Goal: Transaction & Acquisition: Book appointment/travel/reservation

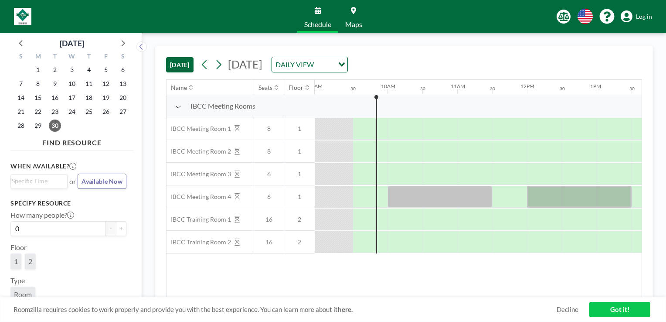
scroll to position [0, 627]
click at [334, 66] on div "DAILY VIEW" at bounding box center [303, 63] width 62 height 13
click at [289, 50] on div "[DATE] [DATE] DAILY VIEW Loading..." at bounding box center [404, 62] width 476 height 33
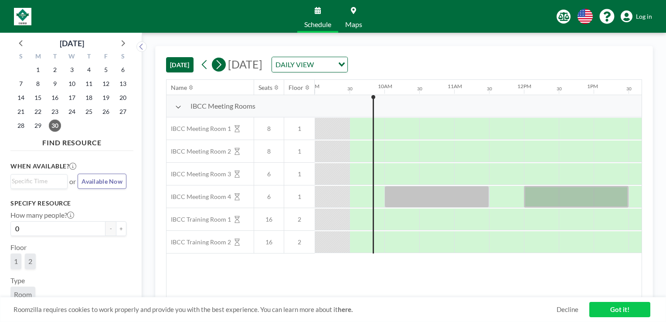
click at [218, 62] on icon at bounding box center [218, 64] width 8 height 13
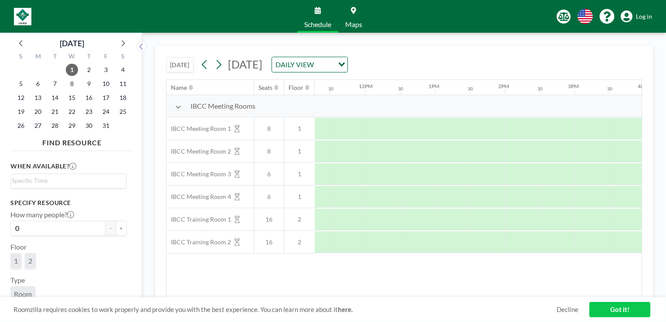
scroll to position [0, 802]
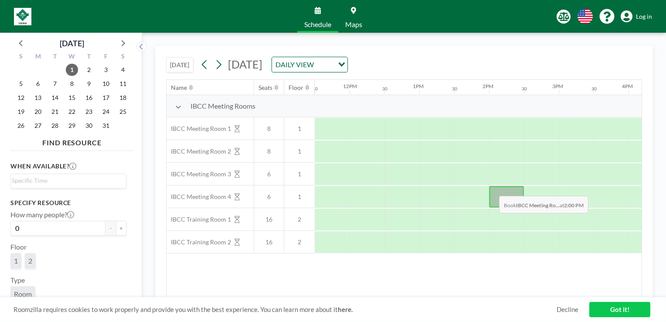
click at [492, 189] on div at bounding box center [506, 197] width 35 height 22
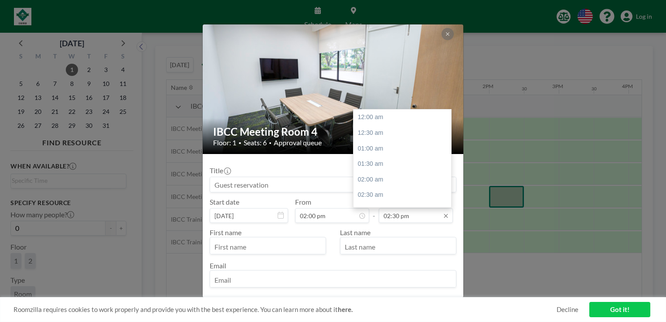
scroll to position [450, 0]
click at [425, 217] on input "02:30 pm" at bounding box center [416, 215] width 74 height 15
click at [410, 147] on div "03:30 pm" at bounding box center [404, 149] width 102 height 16
type input "03:30 pm"
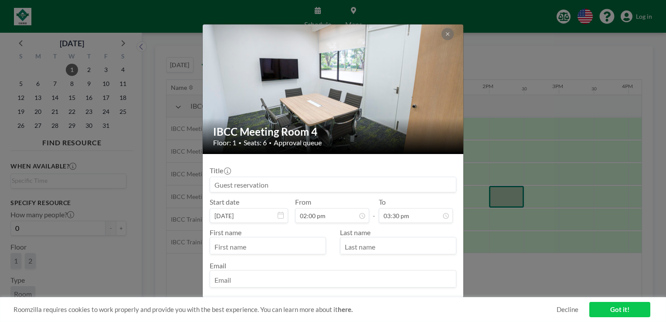
click at [303, 183] on input at bounding box center [333, 184] width 246 height 15
type input "Reserved by [PERSON_NAME]"
type input "[PERSON_NAME]"
type input "Tong"
type input "[PERSON_NAME][EMAIL_ADDRESS][PERSON_NAME]"
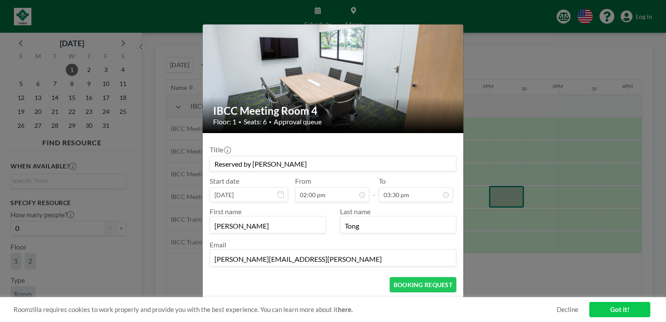
scroll to position [37, 0]
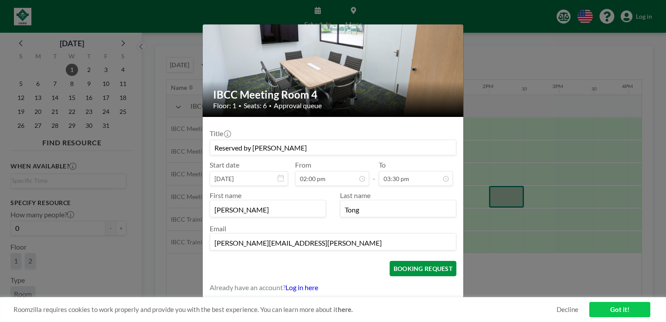
click at [427, 266] on button "BOOKING REQUEST" at bounding box center [423, 268] width 67 height 15
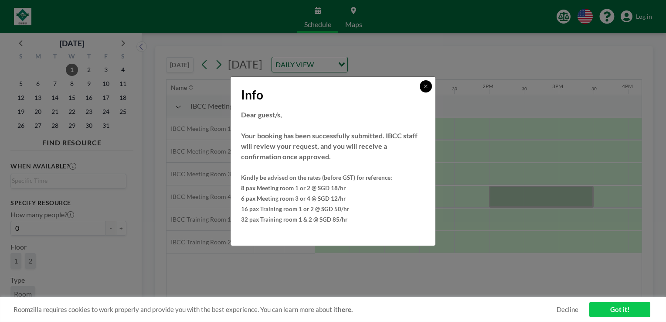
click at [425, 86] on icon at bounding box center [425, 86] width 3 height 3
